Goal: Transaction & Acquisition: Purchase product/service

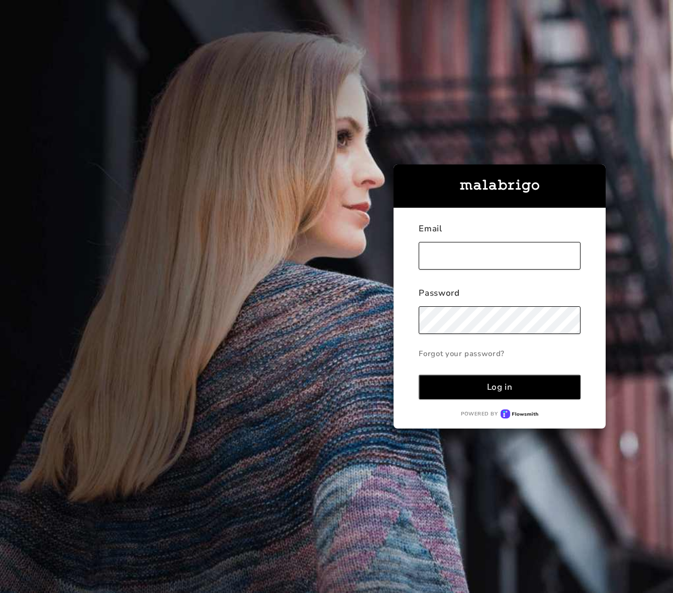
type input "[EMAIL_ADDRESS][DOMAIN_NAME]"
click at [495, 387] on div "Log in" at bounding box center [500, 387] width 26 height 12
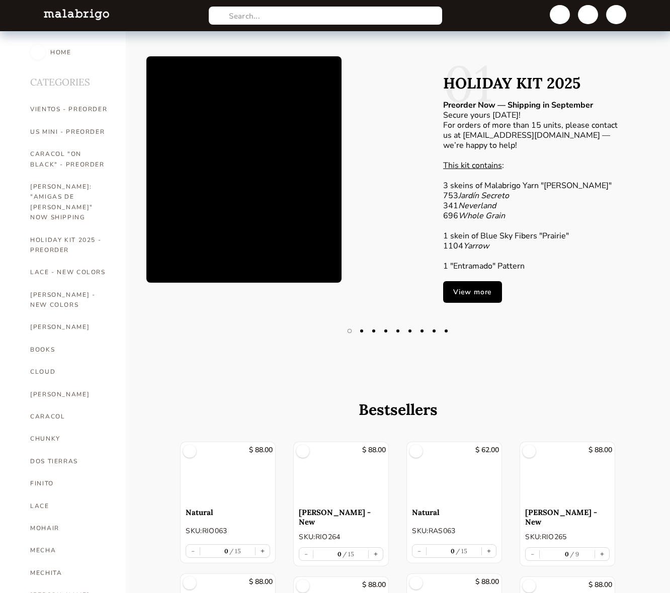
scroll to position [536, 0]
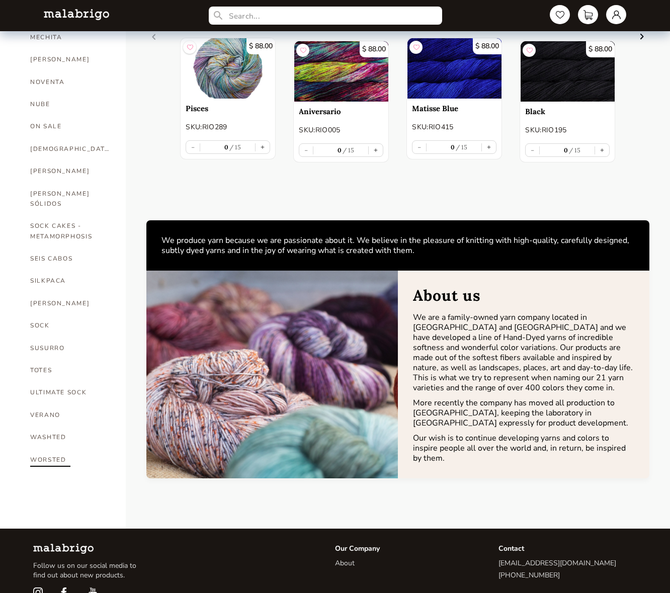
click at [42, 449] on link "WORSTED" at bounding box center [70, 460] width 80 height 22
select select "INDEX"
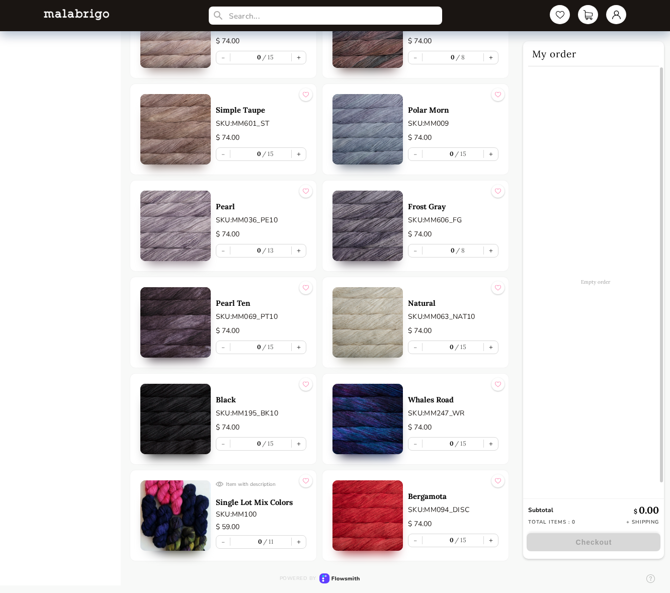
scroll to position [3332, 0]
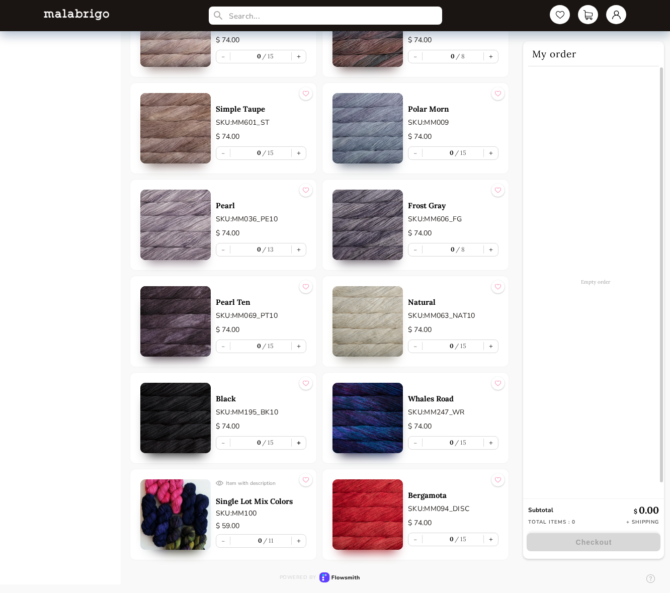
click at [298, 443] on button "+" at bounding box center [299, 443] width 14 height 13
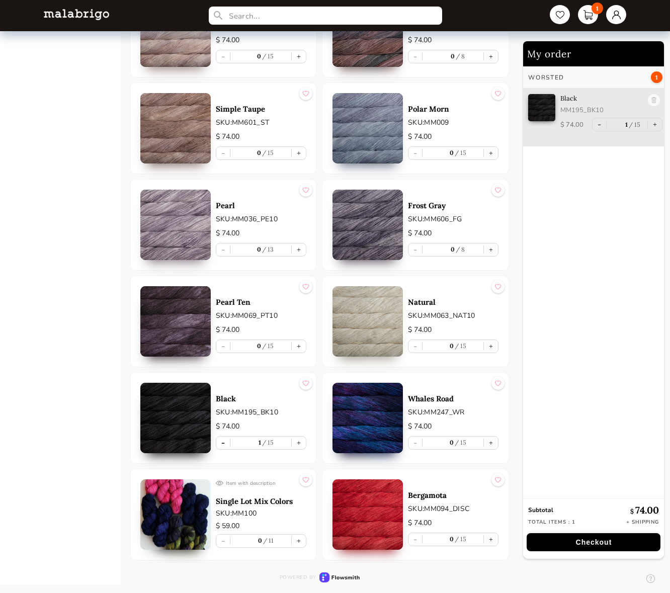
click at [224, 442] on button "-" at bounding box center [223, 443] width 14 height 13
type input "0"
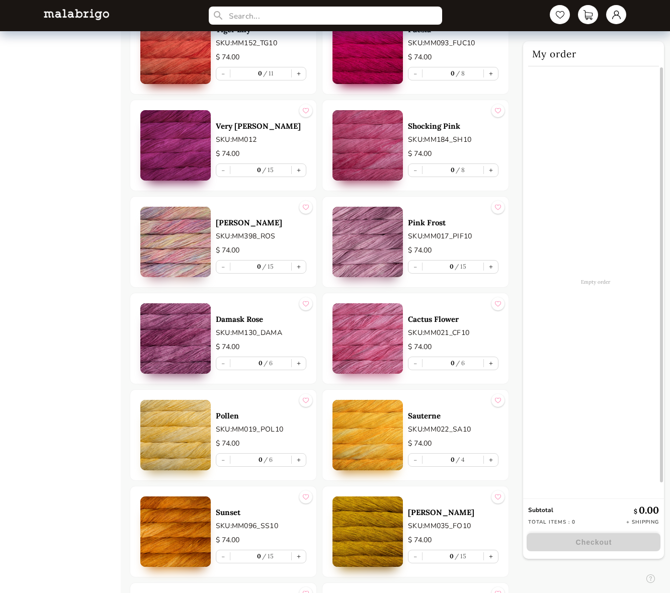
scroll to position [1160, 0]
